Goal: Check status: Check status

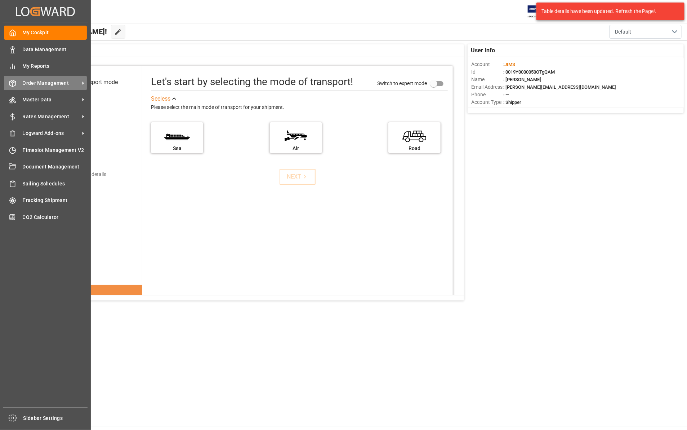
click at [55, 83] on span "Order Management" at bounding box center [51, 83] width 57 height 8
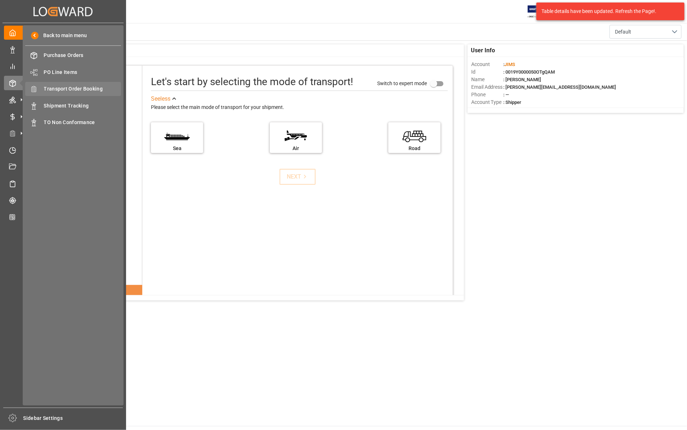
click at [69, 88] on span "Transport Order Booking" at bounding box center [82, 89] width 77 height 8
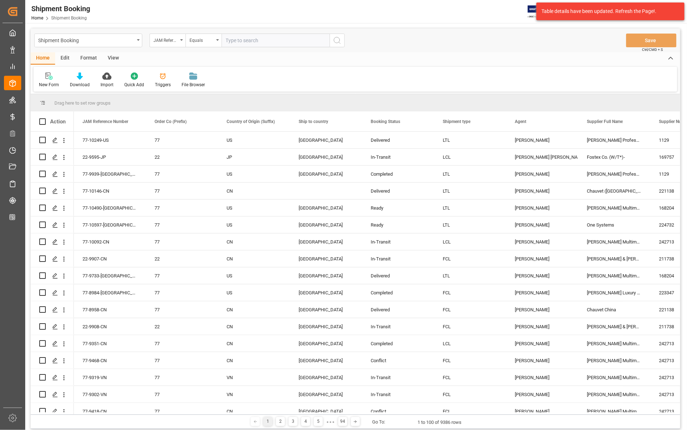
click at [229, 40] on input "text" at bounding box center [276, 41] width 108 height 14
type input "22-9529-CN"
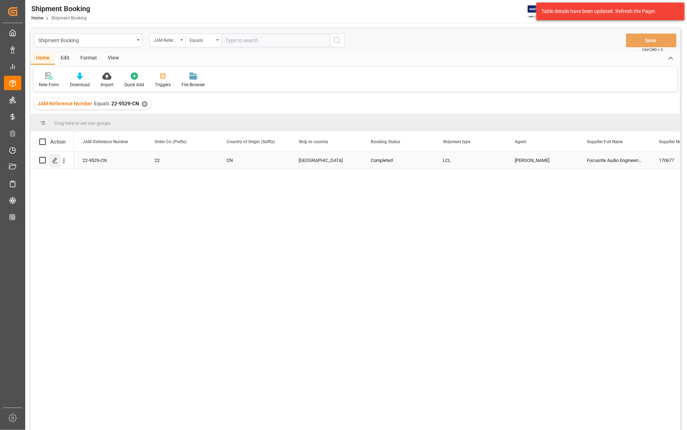
click at [54, 159] on icon "Press SPACE to select this row." at bounding box center [55, 161] width 6 height 6
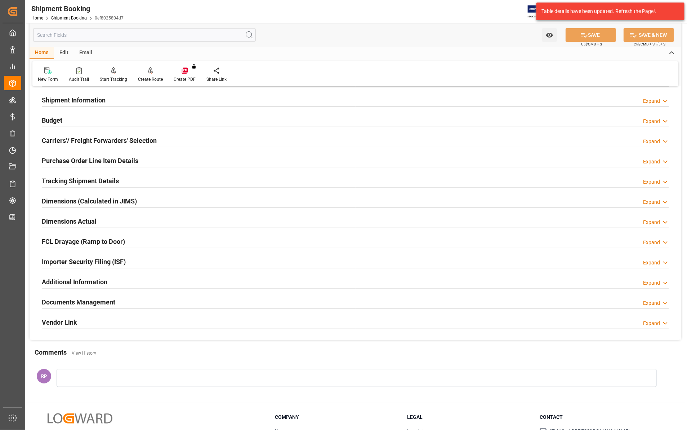
scroll to position [112, 0]
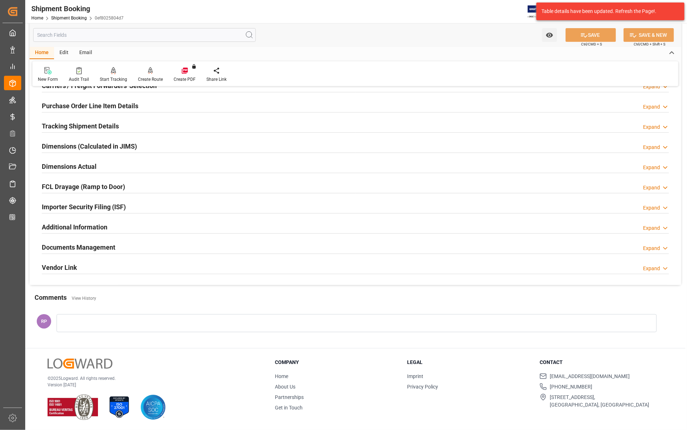
click at [658, 249] on div "Expand" at bounding box center [651, 248] width 17 height 8
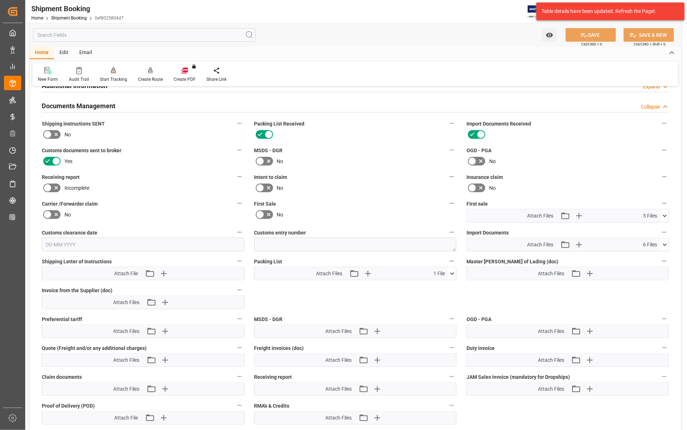
scroll to position [382, 0]
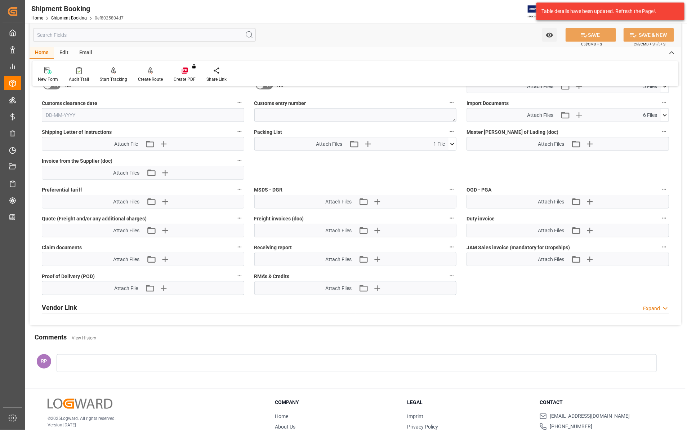
click at [662, 114] on icon at bounding box center [665, 115] width 8 height 8
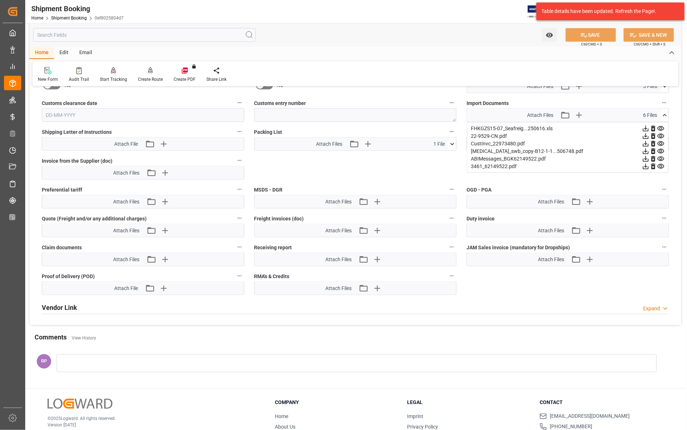
click at [645, 150] on icon at bounding box center [646, 151] width 6 height 6
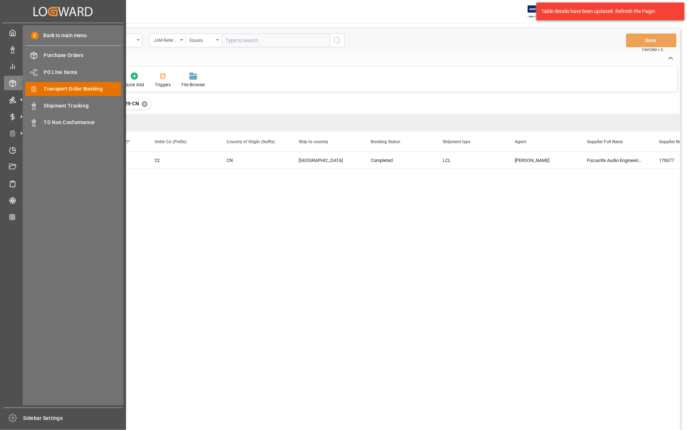
click at [76, 85] on span "Transport Order Booking" at bounding box center [82, 89] width 77 height 8
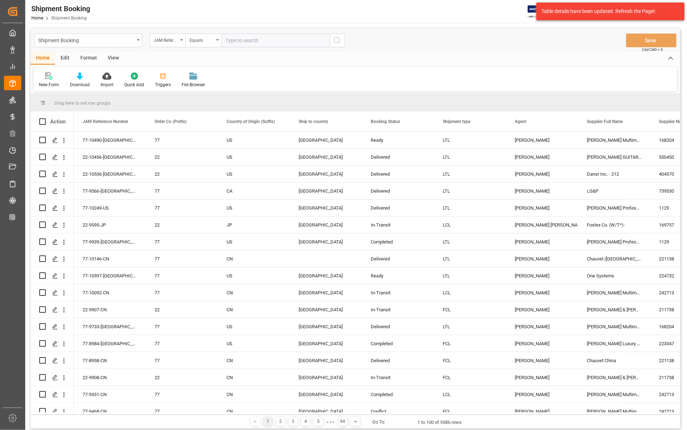
click at [228, 44] on input "text" at bounding box center [276, 41] width 108 height 14
paste input "22-8518-CN"
type input "22-8518-CN"
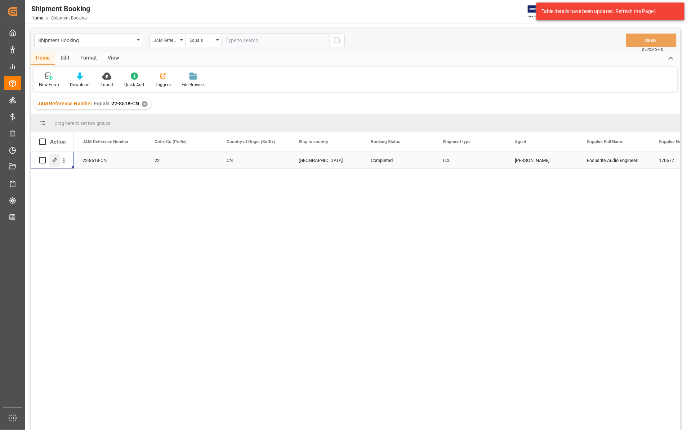
click at [54, 161] on icon "Press SPACE to select this row." at bounding box center [55, 161] width 6 height 6
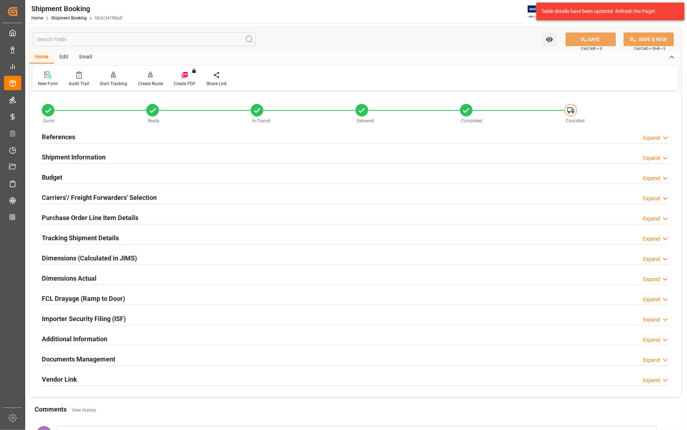
click at [660, 362] on div "Expand" at bounding box center [651, 360] width 17 height 8
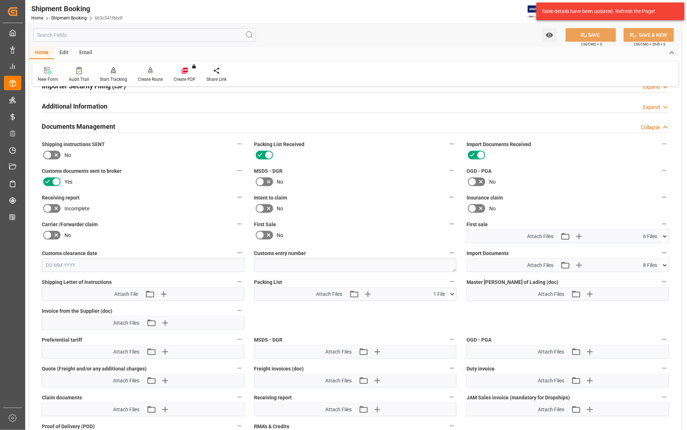
scroll to position [360, 0]
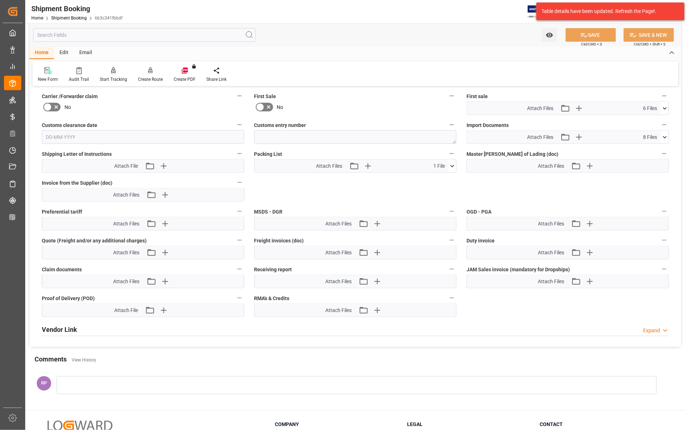
click at [664, 134] on icon at bounding box center [665, 137] width 8 height 8
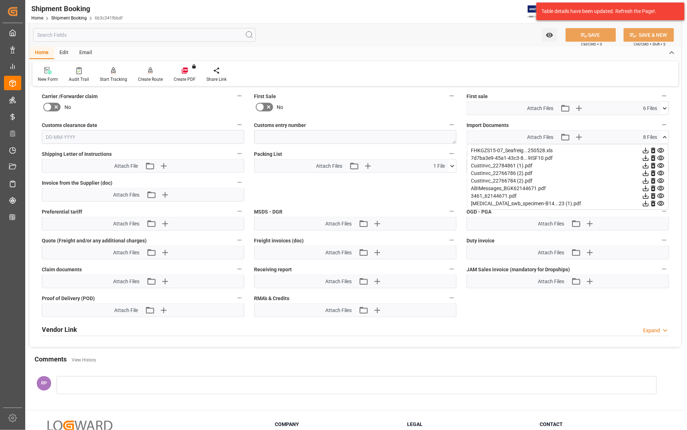
click at [646, 203] on icon at bounding box center [646, 204] width 8 height 8
click at [650, 205] on icon at bounding box center [646, 204] width 8 height 8
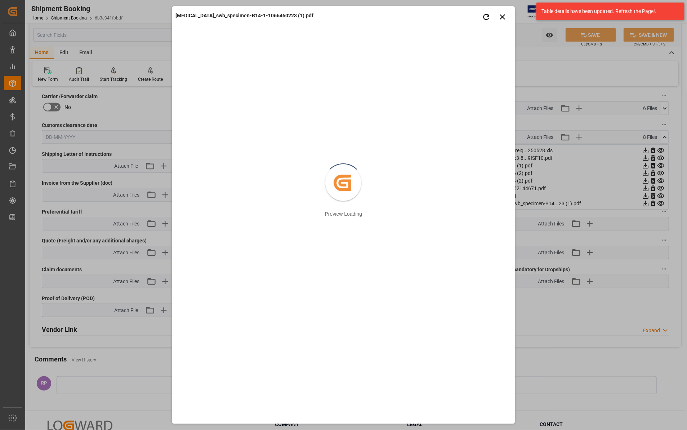
click at [163, 183] on div "[MEDICAL_DATA]_swb_specimen-B14-1-1066460223 (1).pdf Retry Close preview Create…" at bounding box center [343, 215] width 687 height 430
